Goal: Information Seeking & Learning: Understand process/instructions

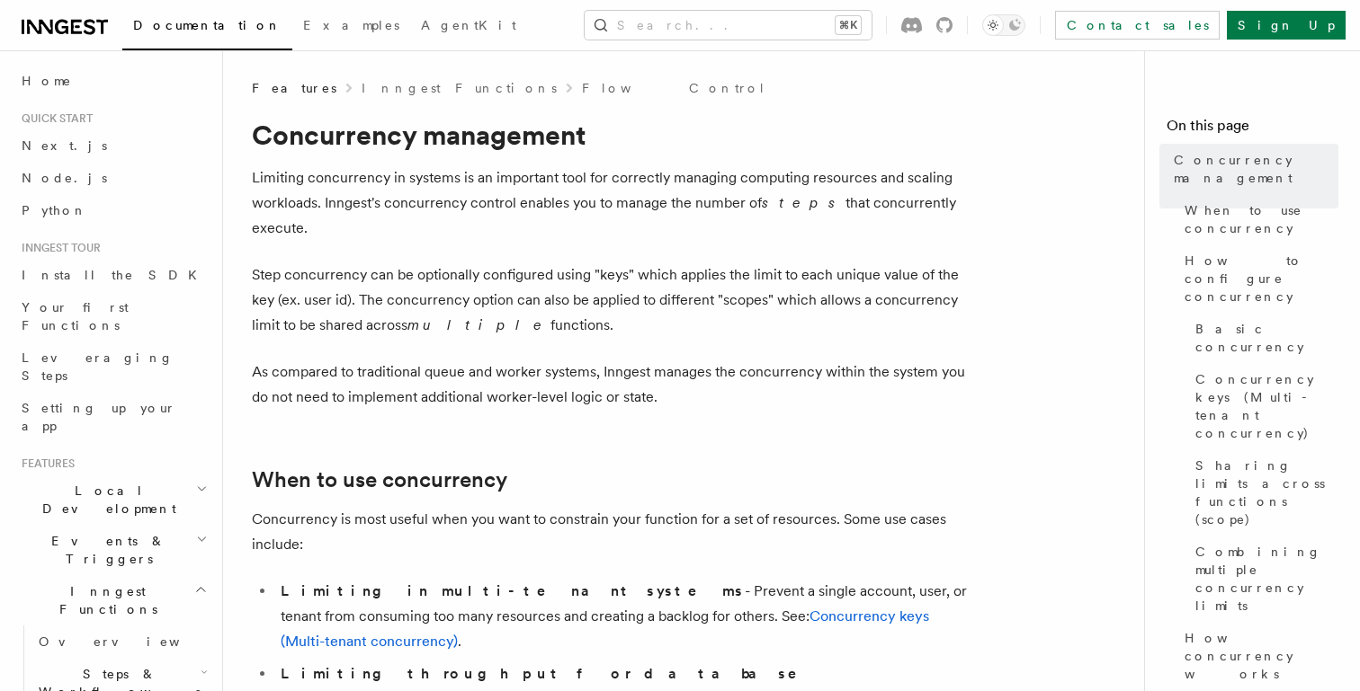
click at [709, 263] on p "Step concurrency can be optionally configured using "keys" which applies the li…" at bounding box center [611, 301] width 719 height 76
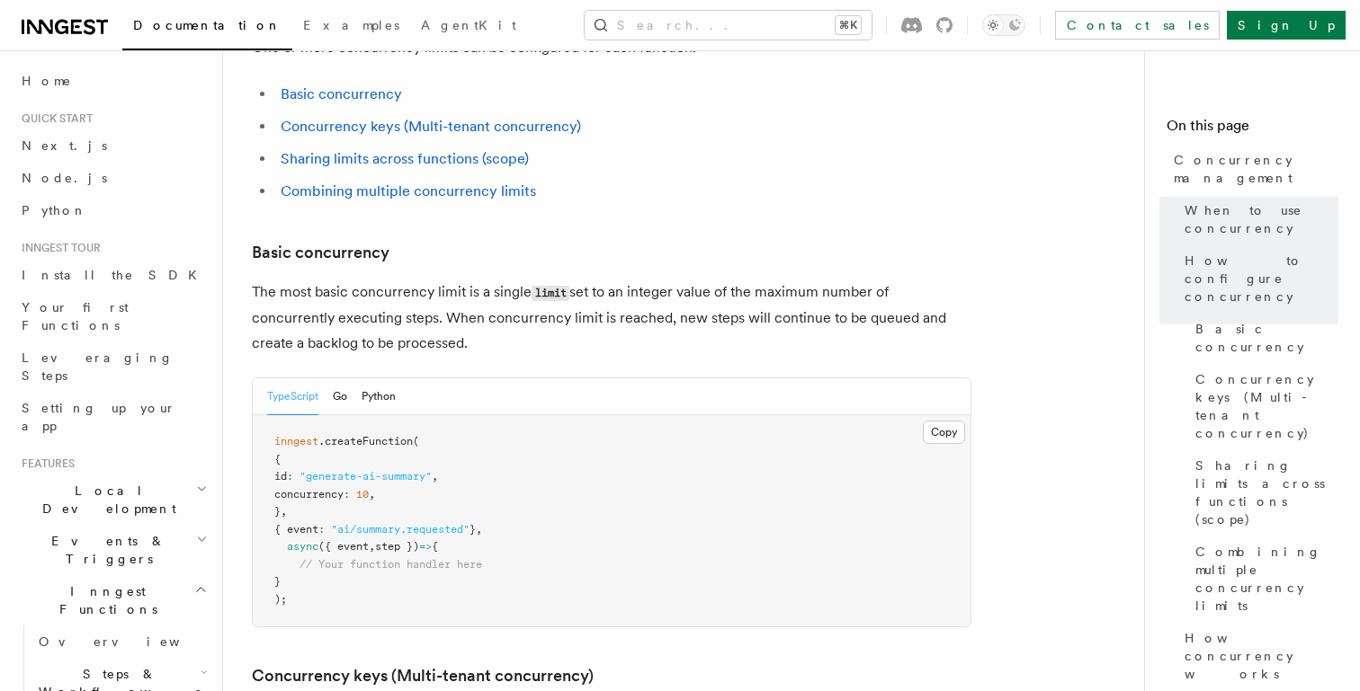
scroll to position [1211, 0]
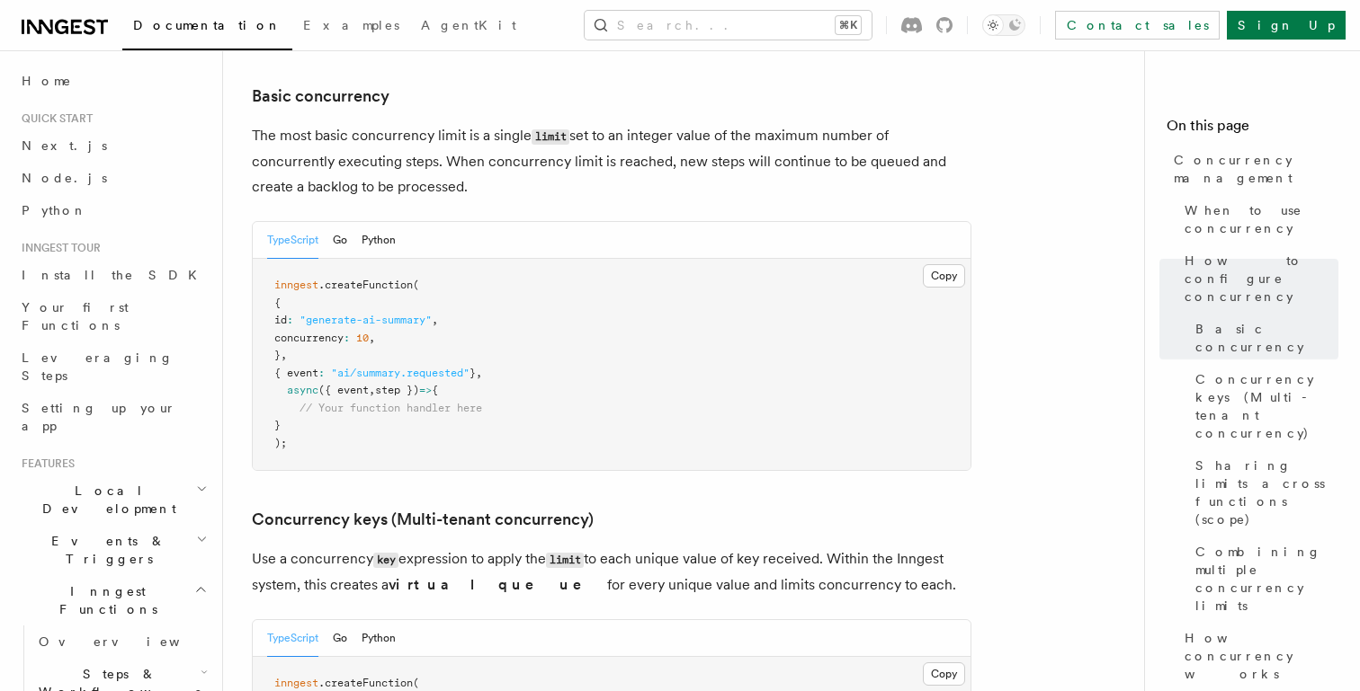
click at [297, 332] on span "concurrency" at bounding box center [308, 338] width 69 height 13
drag, startPoint x: 301, startPoint y: 262, endPoint x: 417, endPoint y: 263, distance: 116.0
click at [417, 263] on pre "inngest .createFunction ( { id : "generate-ai-summary" , concurrency : 10 , } ,…" at bounding box center [612, 364] width 718 height 211
copy span "concurrency : 10 ,"
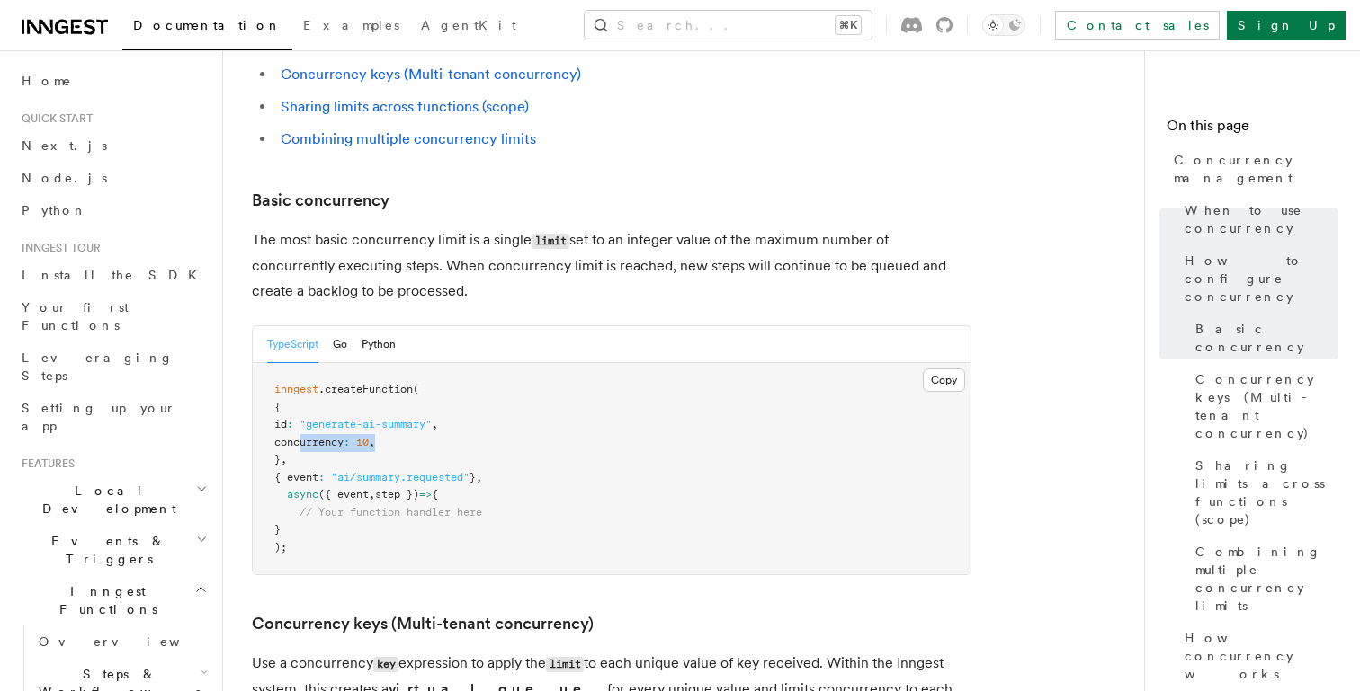
scroll to position [1126, 0]
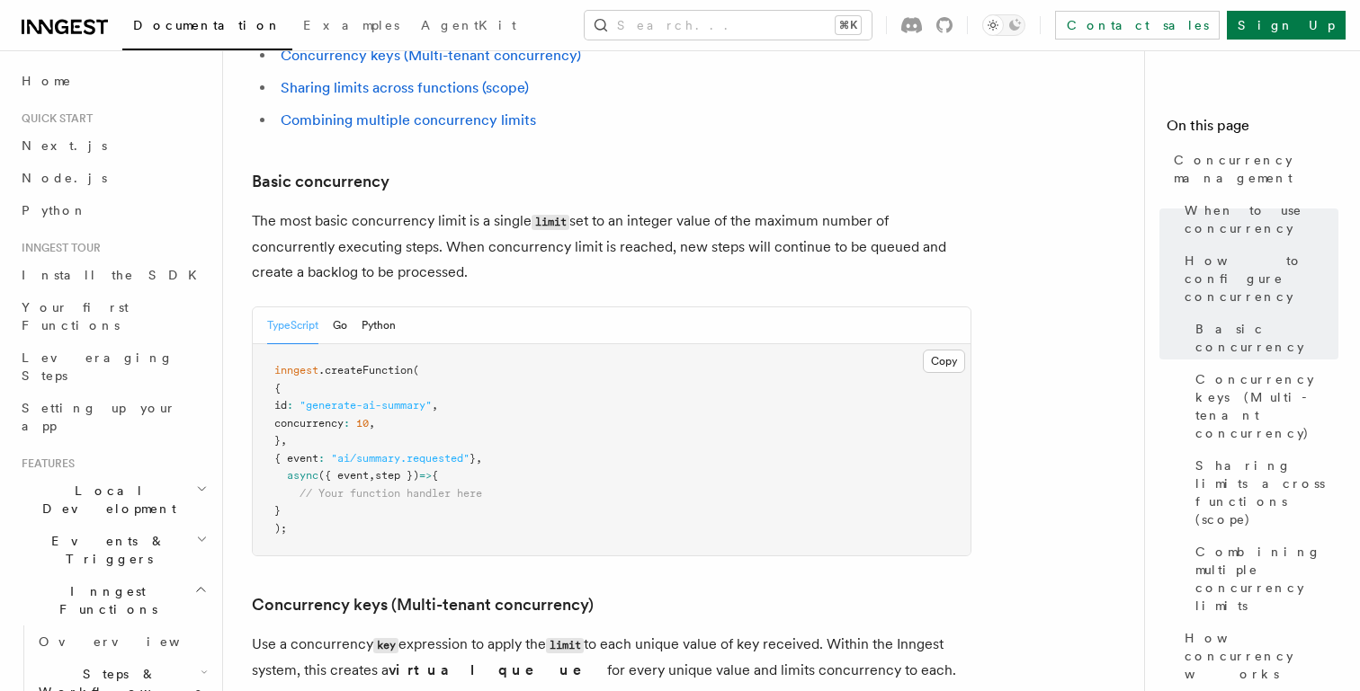
click at [662, 344] on pre "inngest .createFunction ( { id : "generate-ai-summary" , concurrency : 10 , } ,…" at bounding box center [612, 449] width 718 height 211
drag, startPoint x: 300, startPoint y: 346, endPoint x: 437, endPoint y: 339, distance: 136.9
click at [437, 344] on pre "inngest .createFunction ( { id : "generate-ai-summary" , concurrency : 10 , } ,…" at bounding box center [612, 449] width 718 height 211
copy span "concurrency : 10 ,"
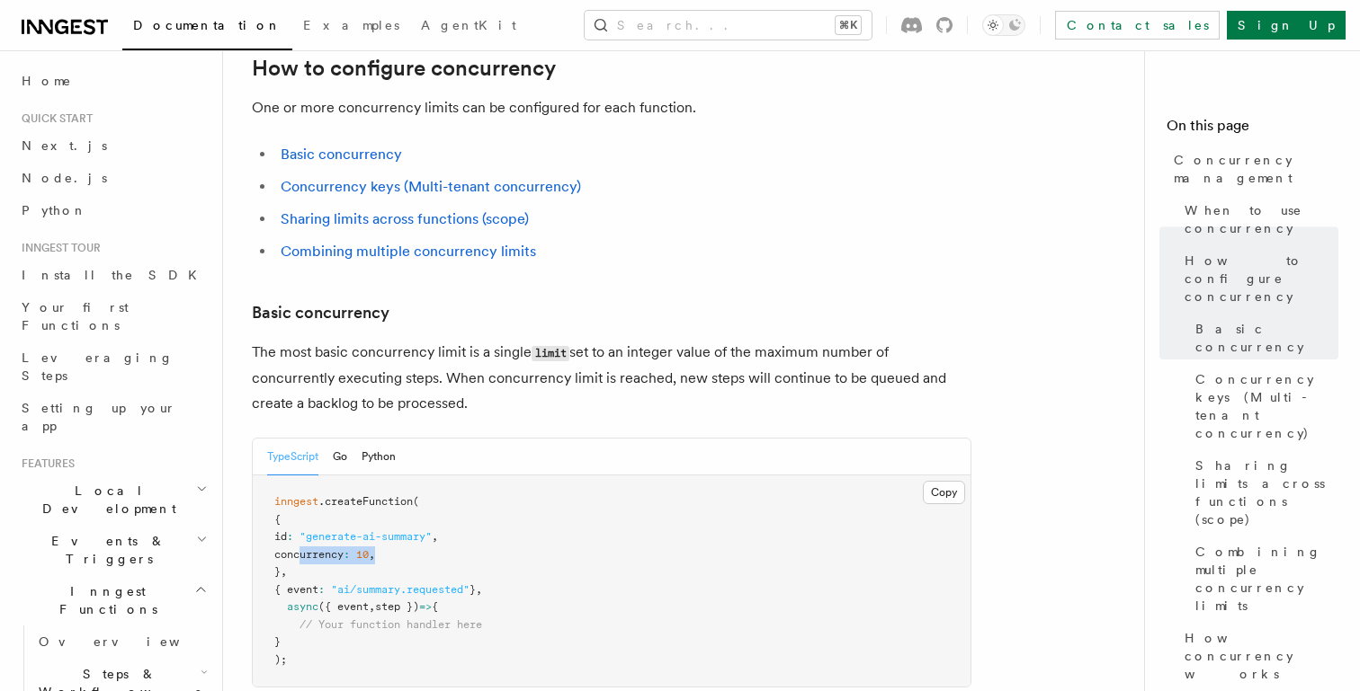
scroll to position [970, 0]
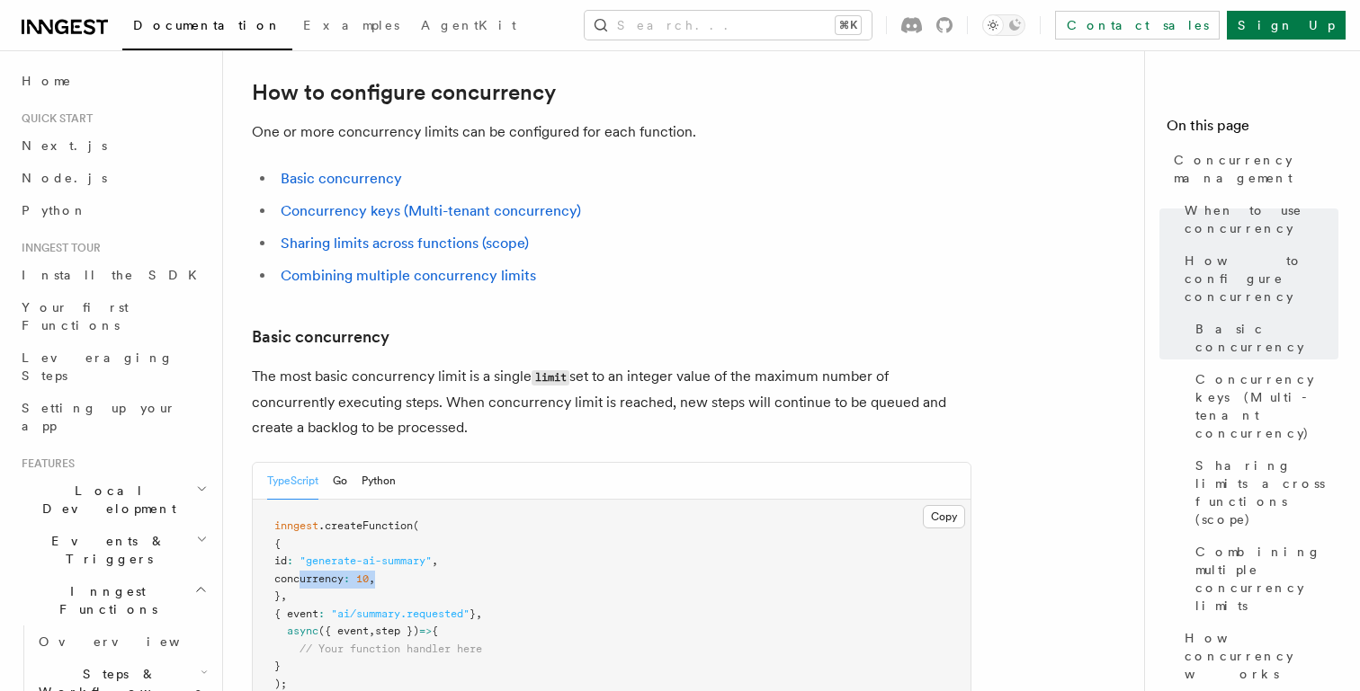
click at [369, 573] on span "10" at bounding box center [362, 579] width 13 height 13
drag, startPoint x: 414, startPoint y: 502, endPoint x: 302, endPoint y: 502, distance: 111.5
click at [302, 502] on pre "inngest .createFunction ( { id : "generate-ai-summary" , concurrency : 10 , } ,…" at bounding box center [612, 605] width 718 height 211
copy span "concurrency : 10 ,"
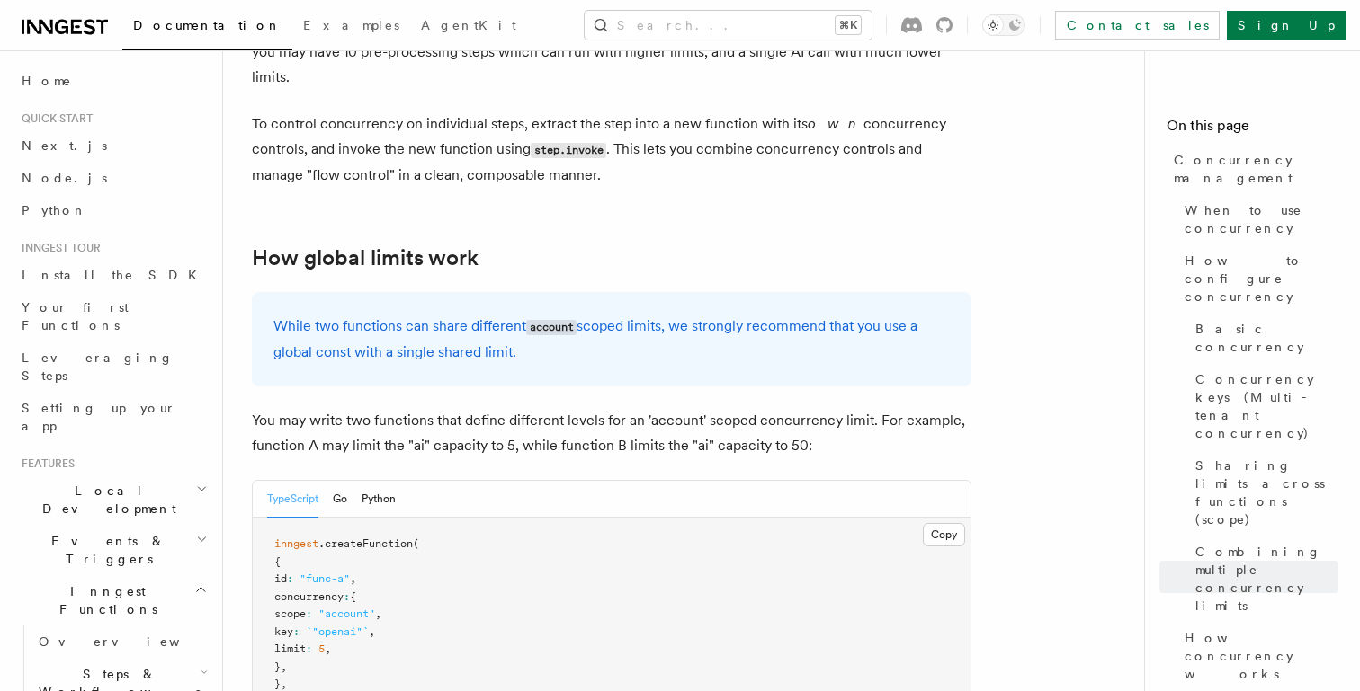
scroll to position [4598, 0]
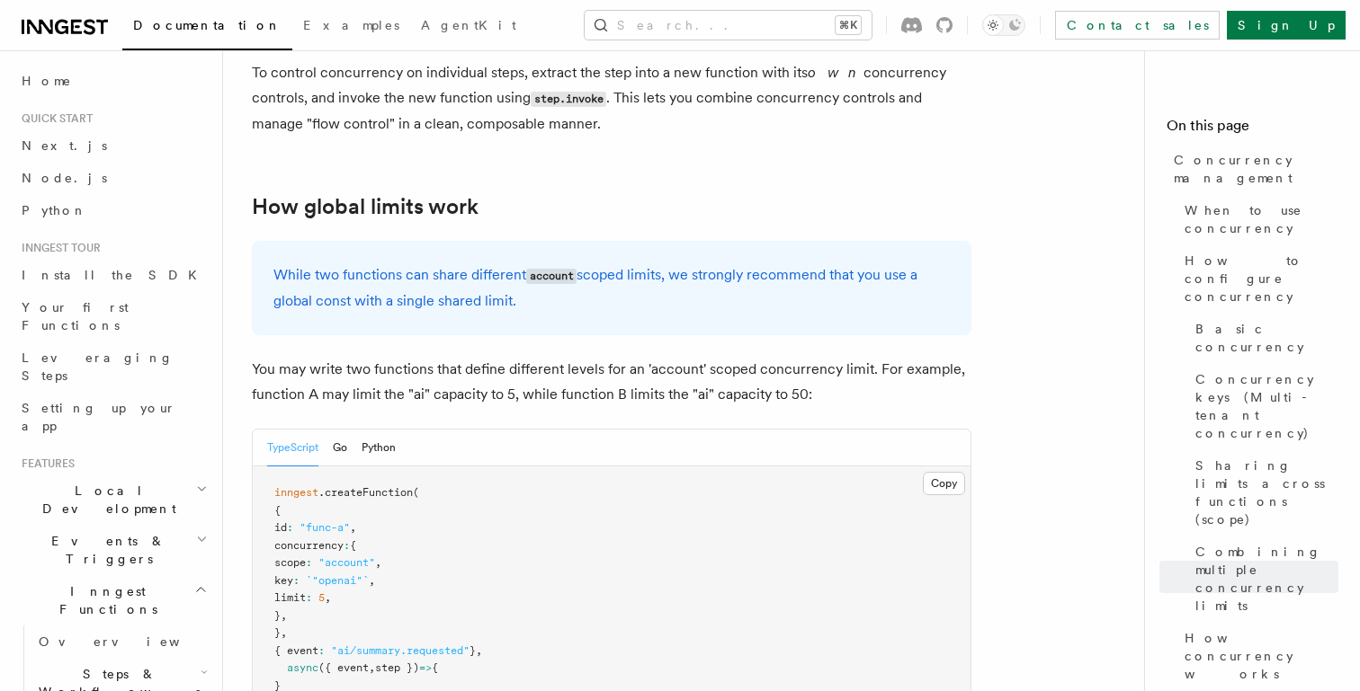
click at [352, 575] on span "`"openai"`" at bounding box center [337, 581] width 63 height 13
click at [375, 557] on span ""account"" at bounding box center [346, 563] width 57 height 13
click at [369, 575] on span "`"openai"`" at bounding box center [337, 581] width 63 height 13
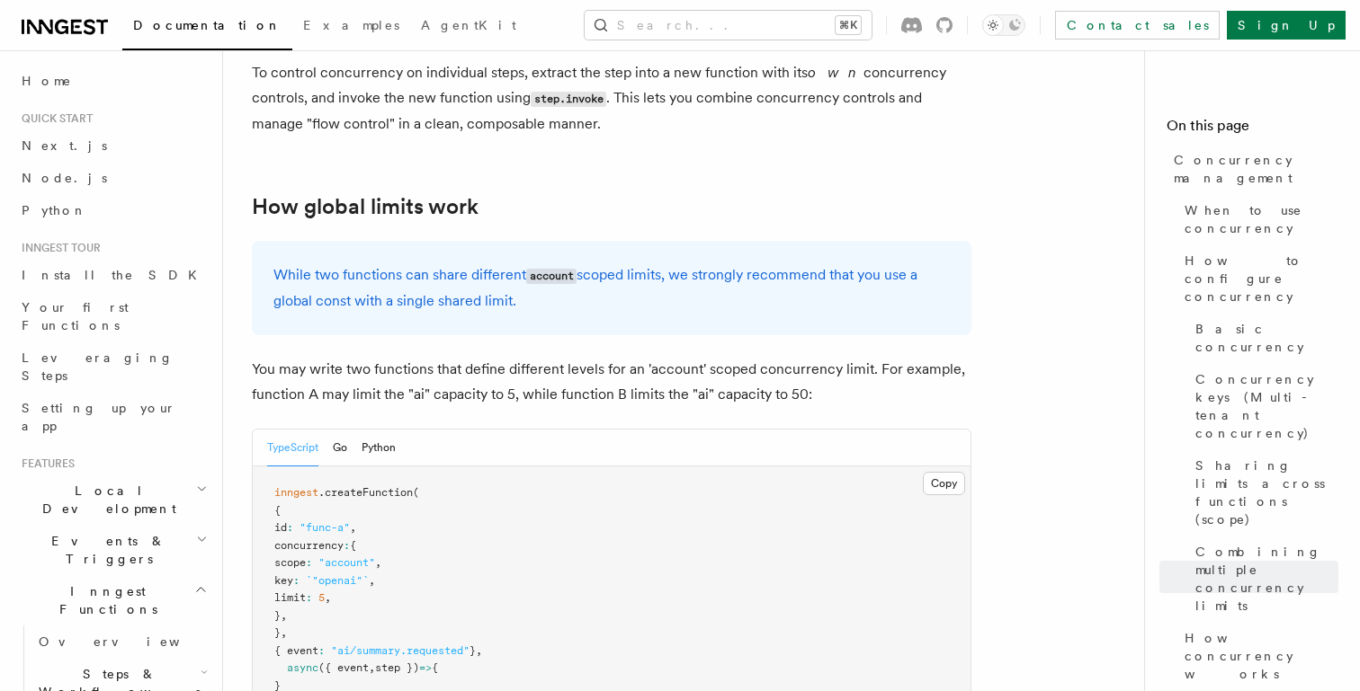
click at [345, 575] on span "`"openai"`" at bounding box center [337, 581] width 63 height 13
click at [346, 575] on span "`"openai"`" at bounding box center [337, 581] width 63 height 13
click at [369, 575] on span "`"openai"`" at bounding box center [337, 581] width 63 height 13
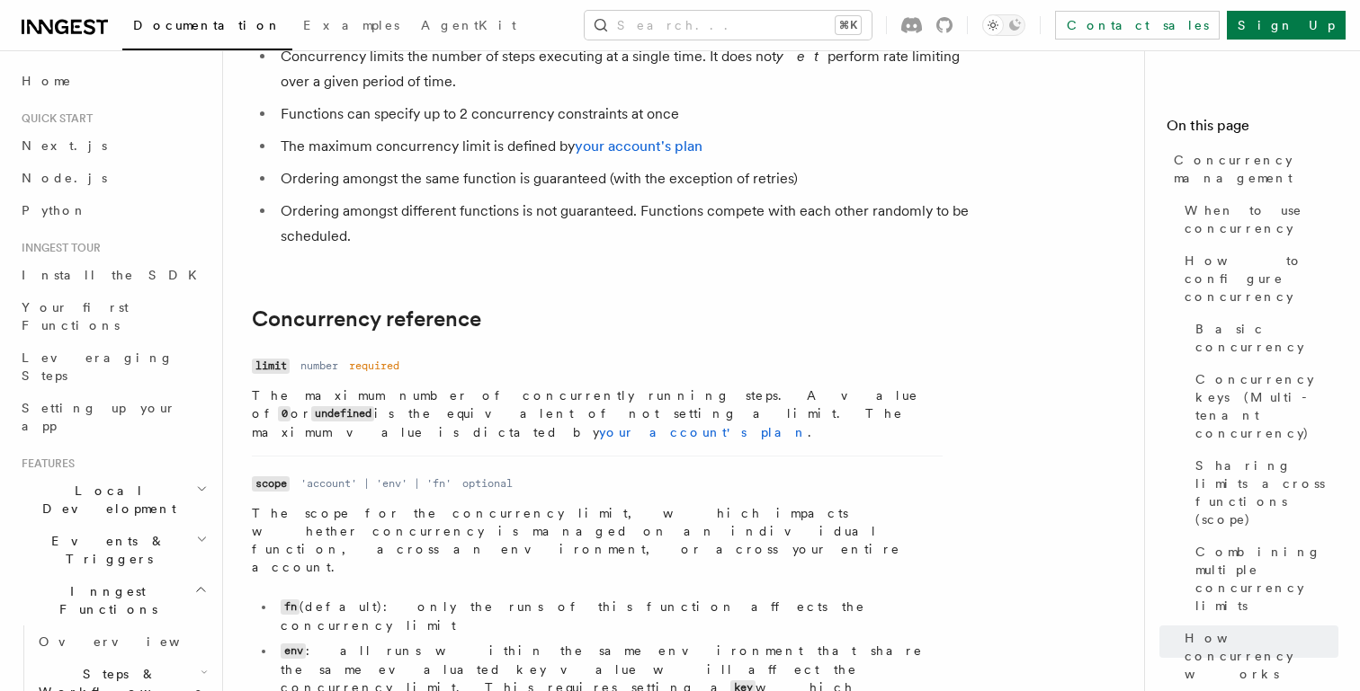
scroll to position [6006, 0]
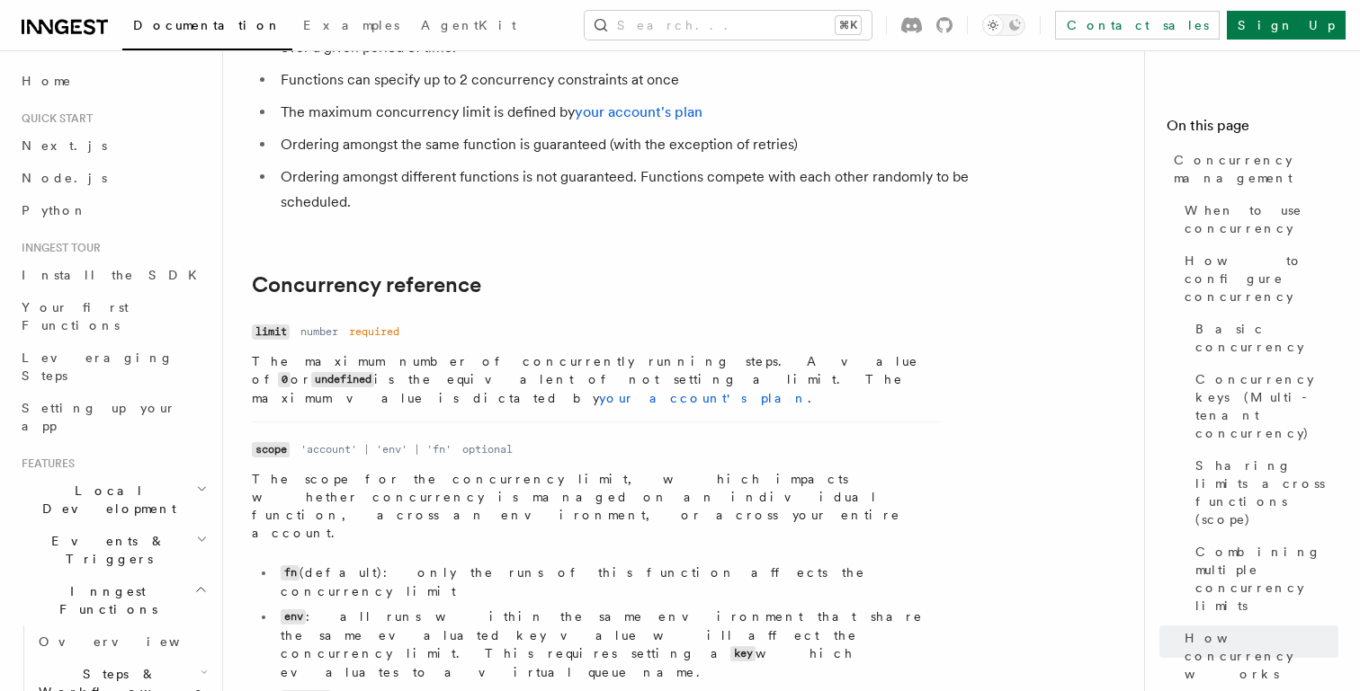
click at [411, 352] on p "The maximum number of concurrently running steps. A value of 0 or undefined is …" at bounding box center [597, 379] width 691 height 55
click at [470, 352] on p "The maximum number of concurrently running steps. A value of 0 or undefined is …" at bounding box center [597, 379] width 691 height 55
click at [516, 352] on p "The maximum number of concurrently running steps. A value of 0 or undefined is …" at bounding box center [597, 379] width 691 height 55
